Goal: Information Seeking & Learning: Learn about a topic

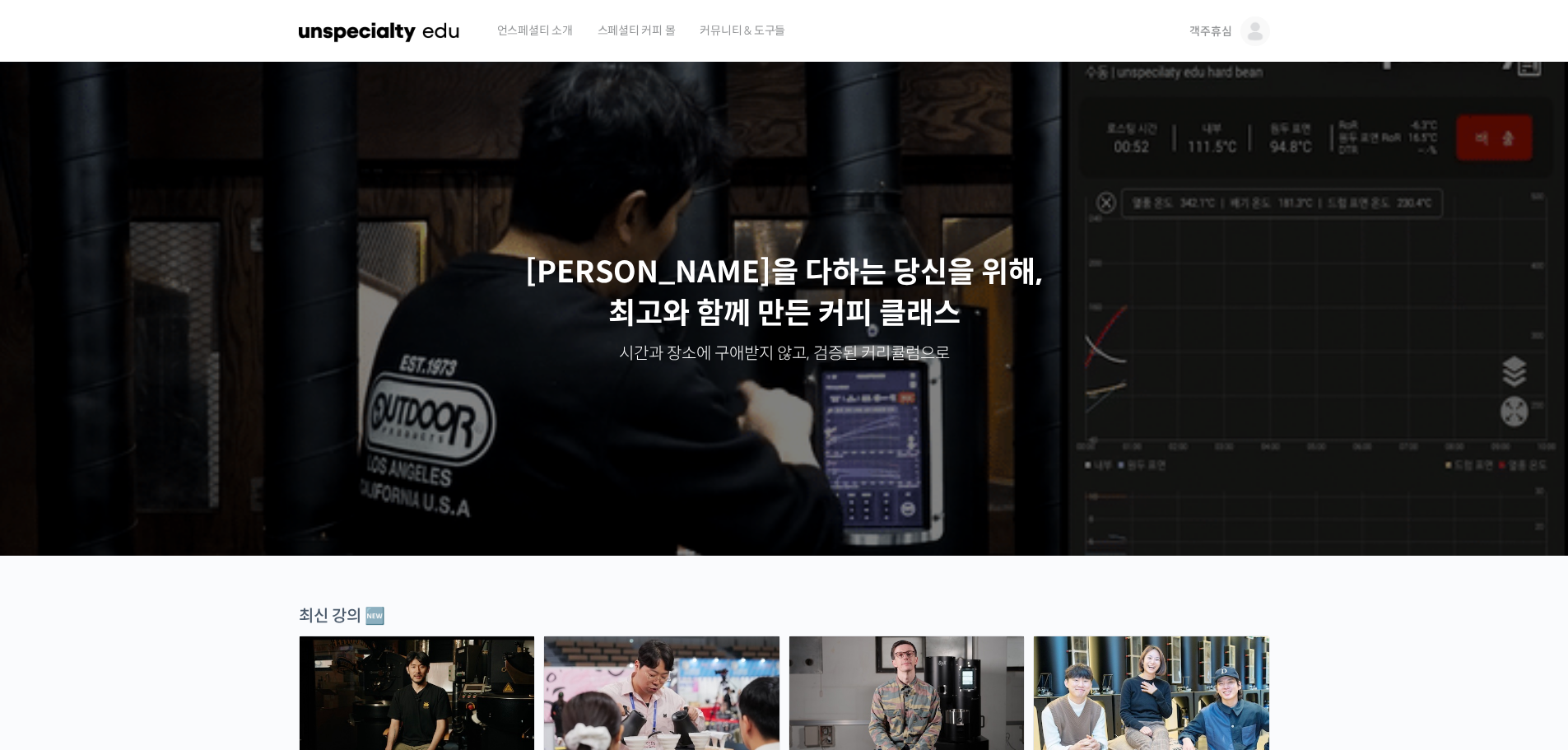
click at [1259, 20] on img at bounding box center [1255, 32] width 30 height 30
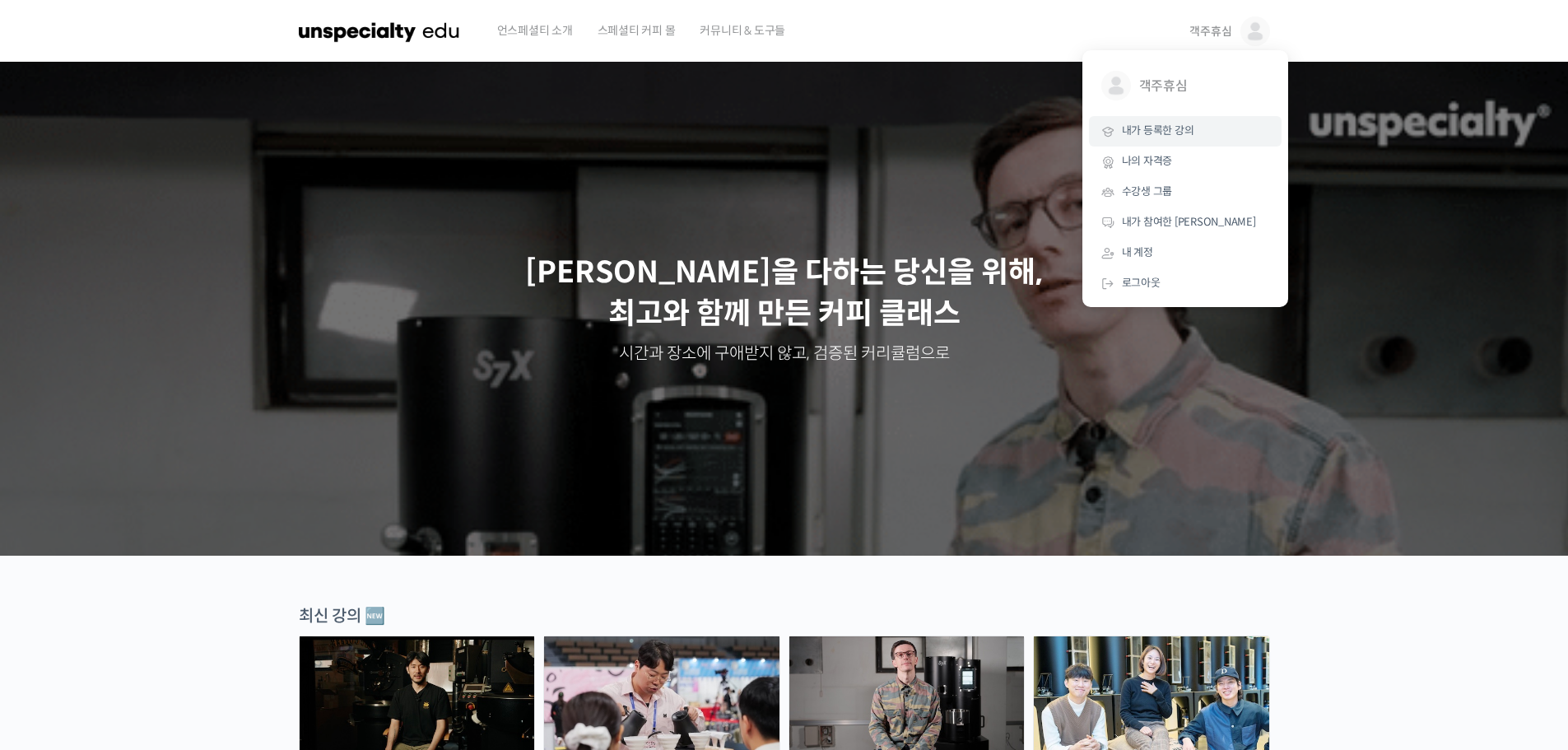
click at [1160, 125] on span "내가 등록한 강의" at bounding box center [1158, 130] width 73 height 14
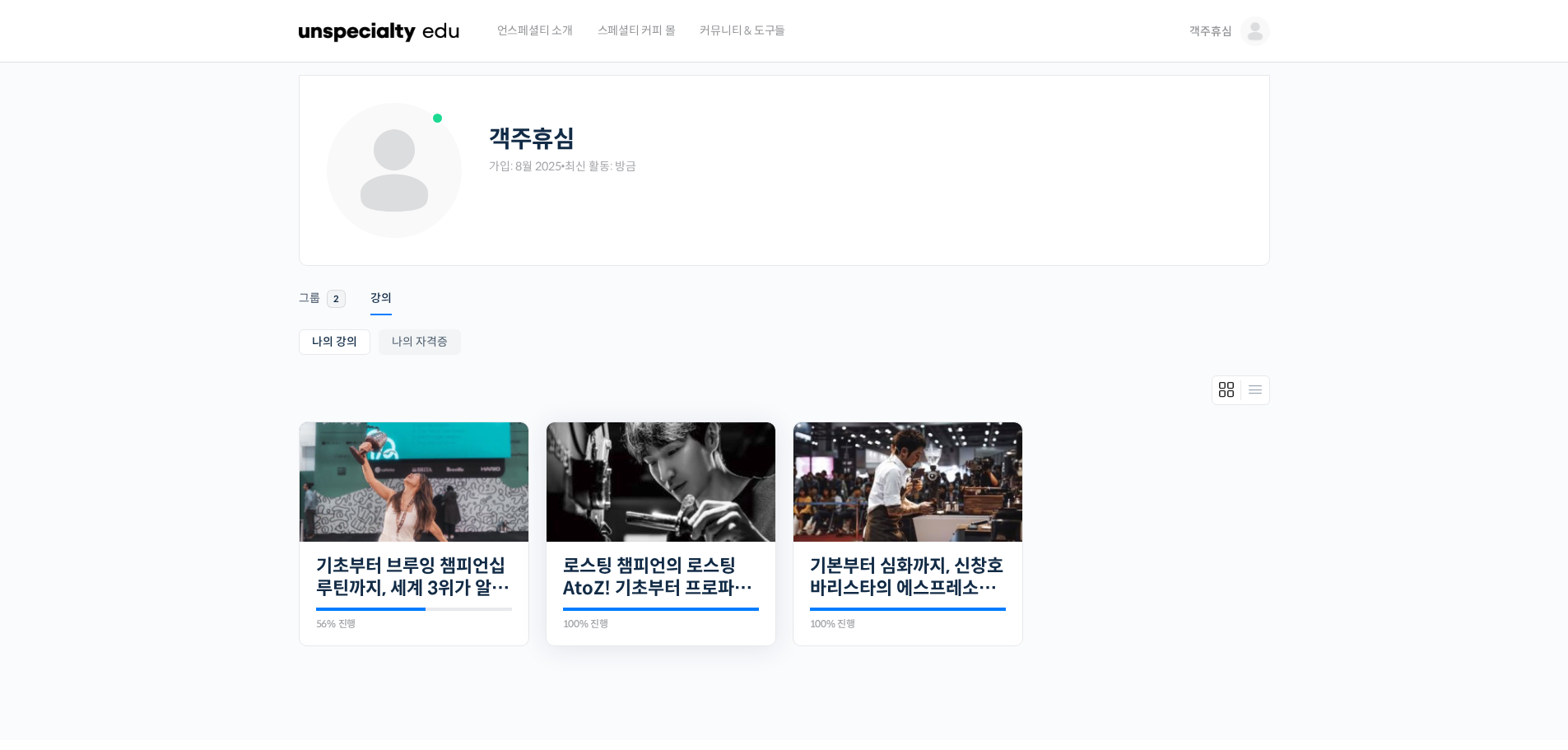
click at [756, 497] on img at bounding box center [661, 482] width 229 height 120
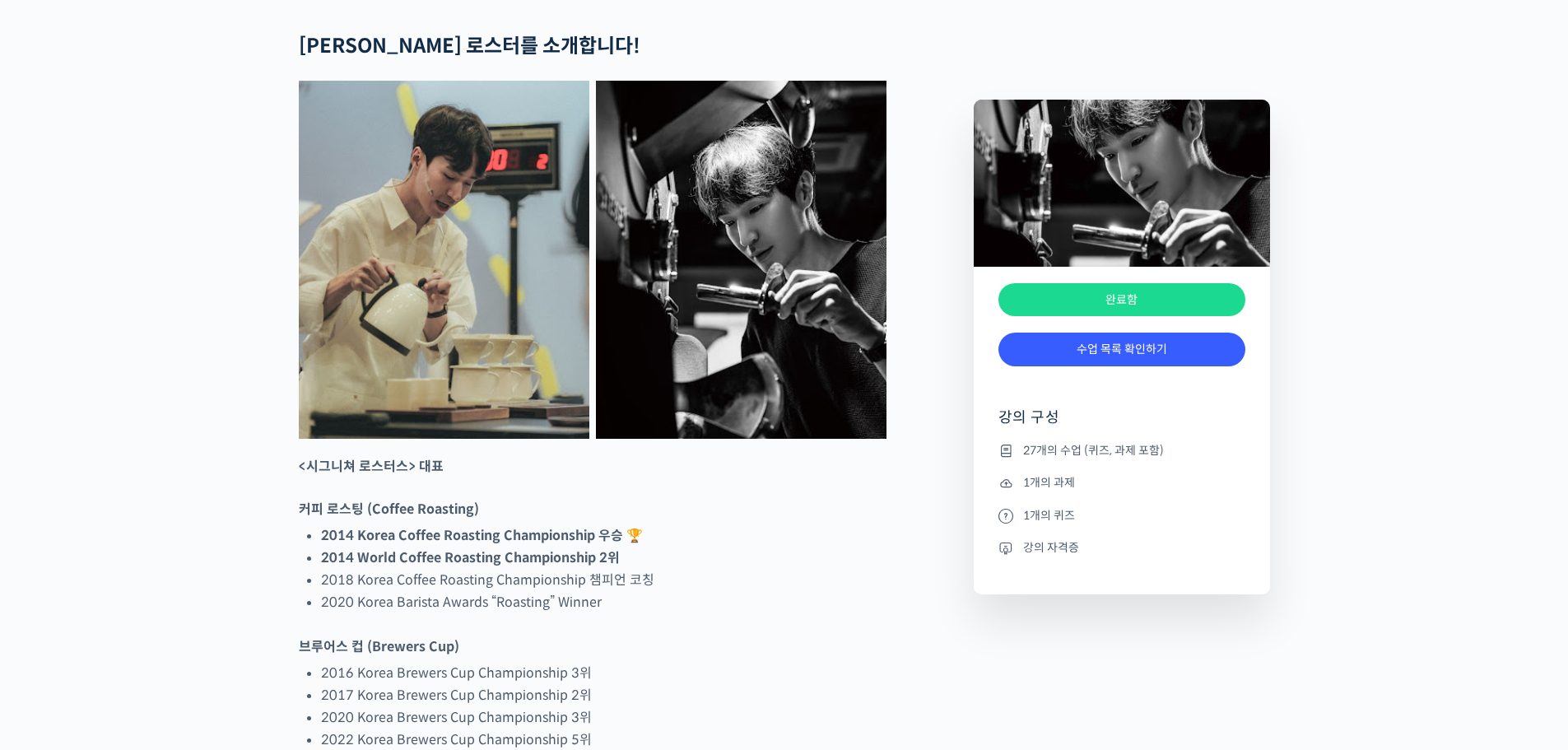
scroll to position [824, 0]
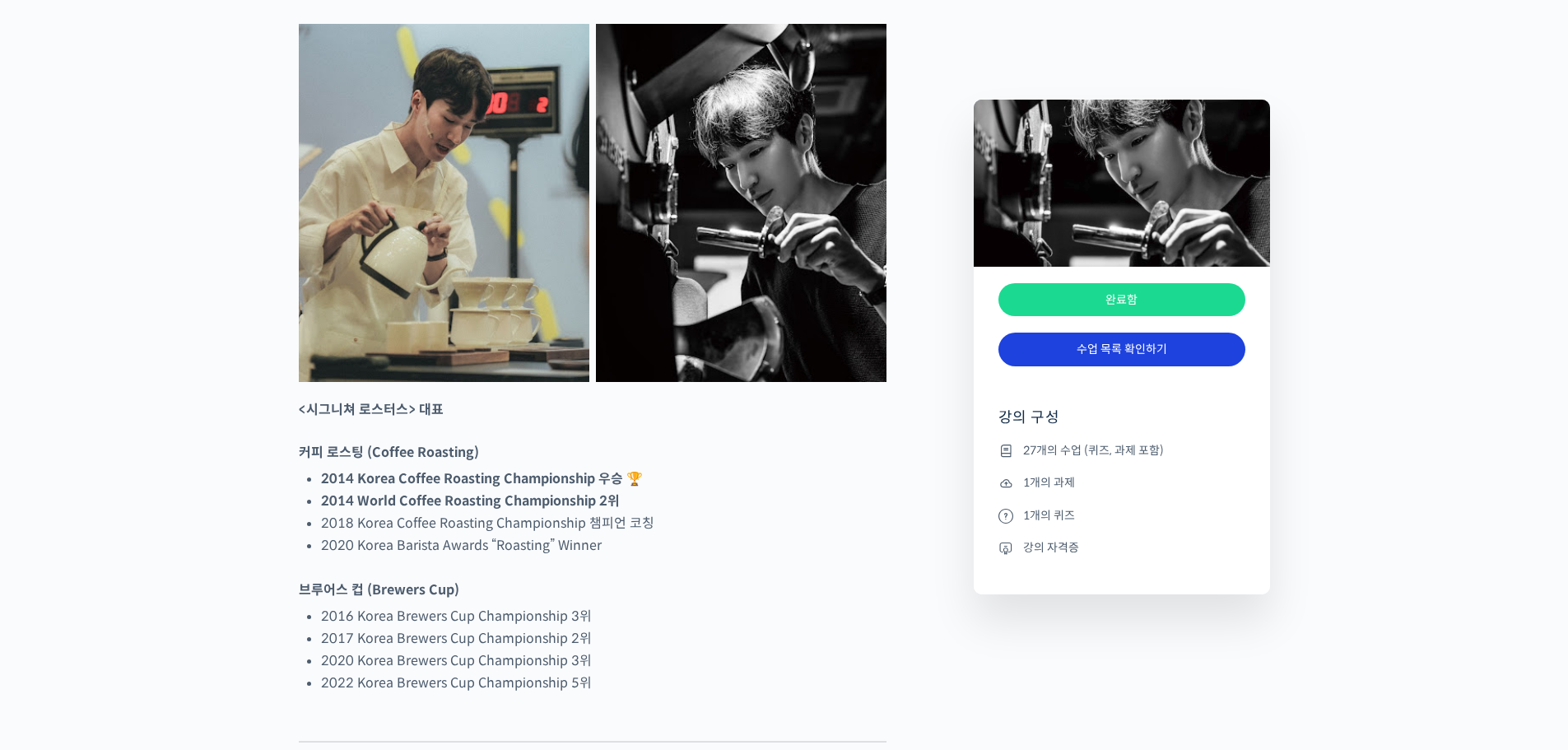
click at [1131, 358] on link "수업 목록 확인하기" at bounding box center [1122, 350] width 247 height 34
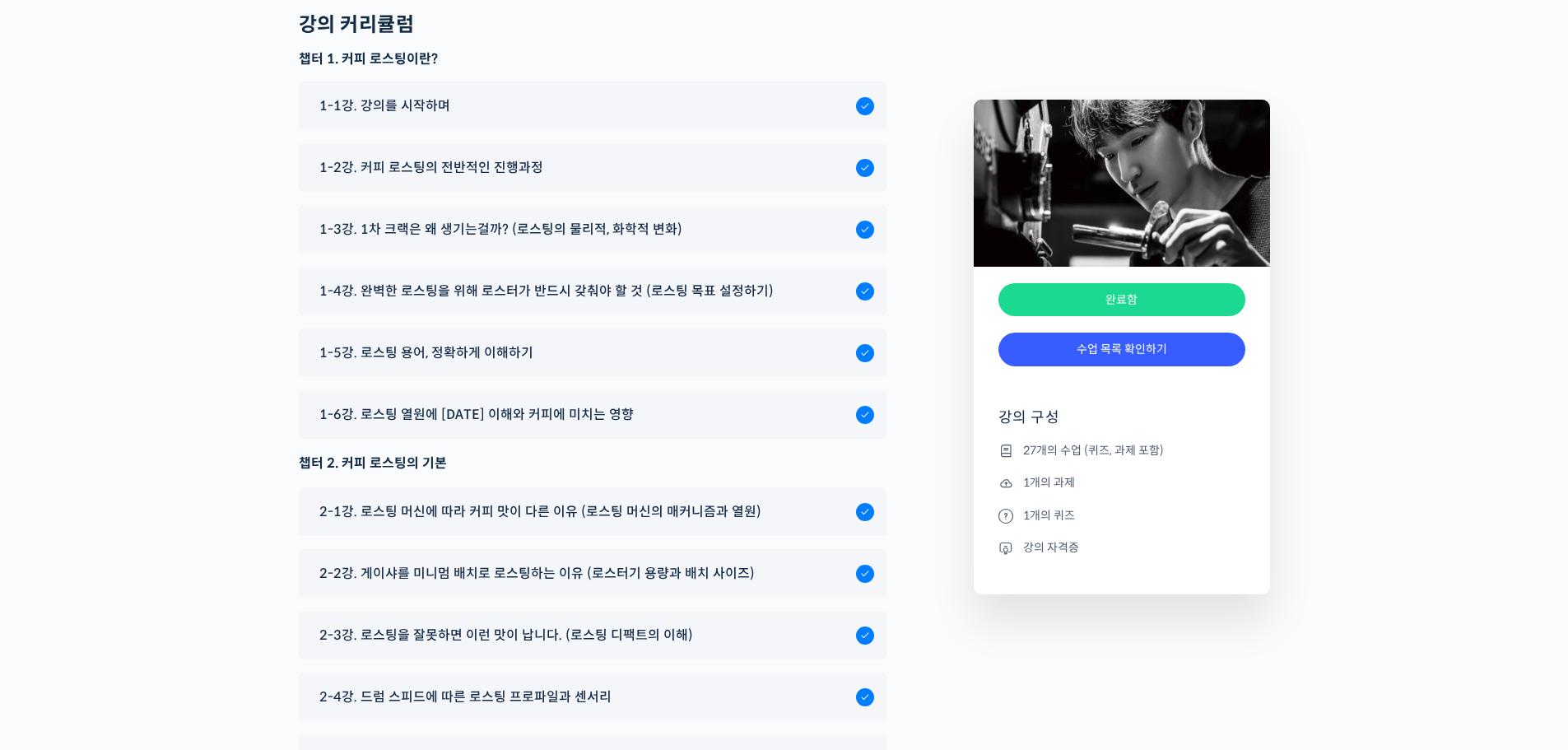
scroll to position [7872, 0]
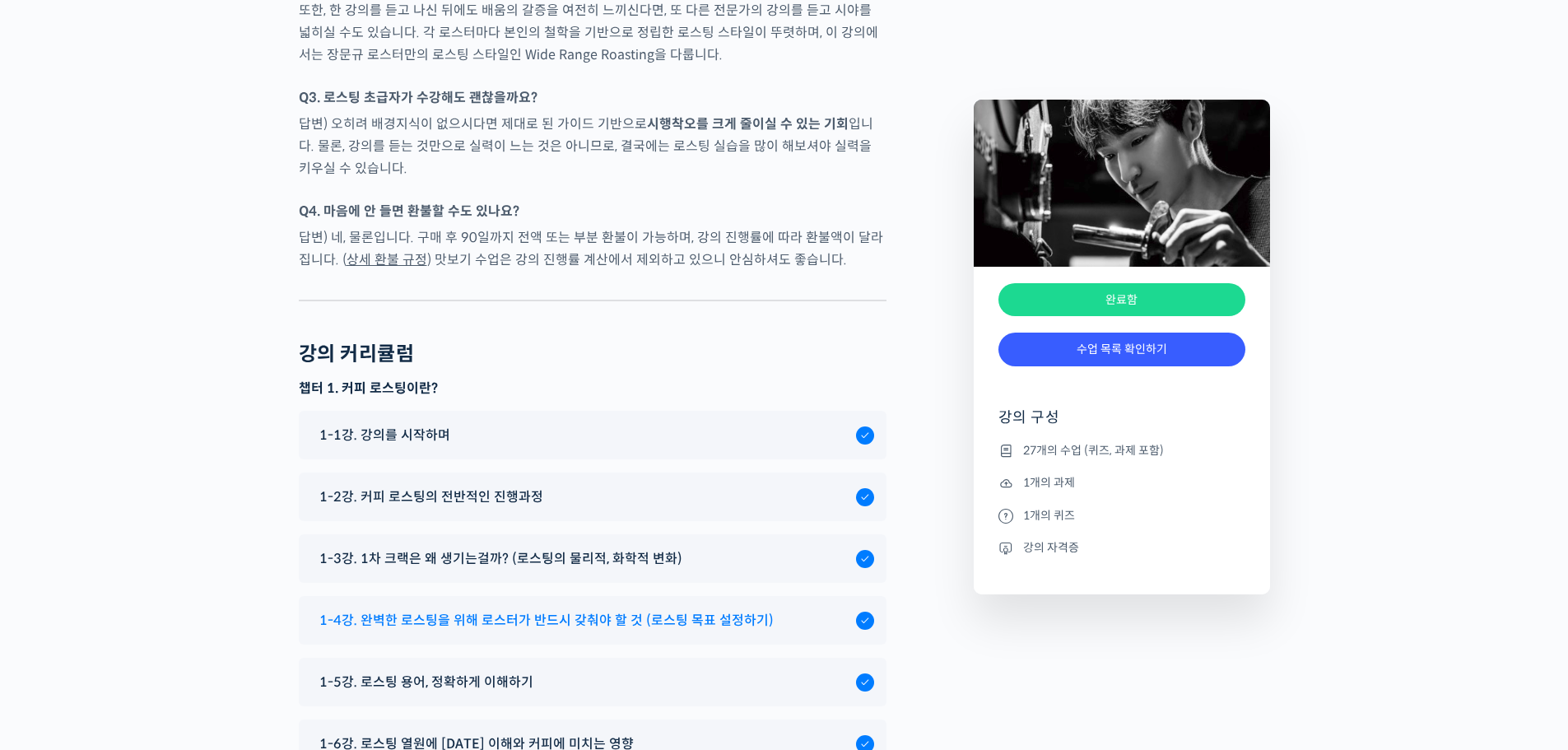
click at [640, 610] on span "1-4강. 완벽한 로스팅을 위해 로스터가 반드시 갖춰야 할 것 (로스팅 목표 설정하기)" at bounding box center [547, 621] width 454 height 22
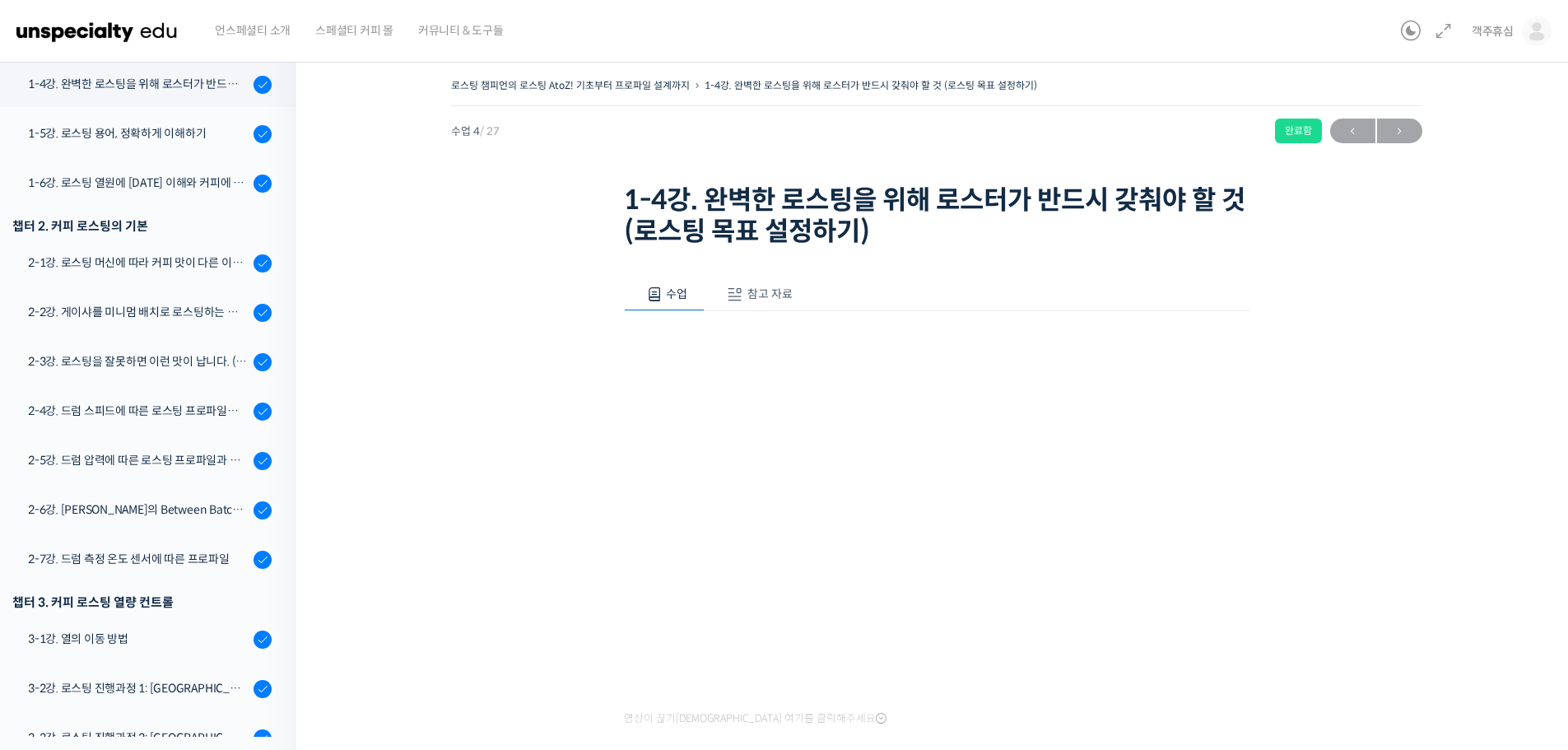
scroll to position [388, 0]
